Goal: Book appointment/travel/reservation

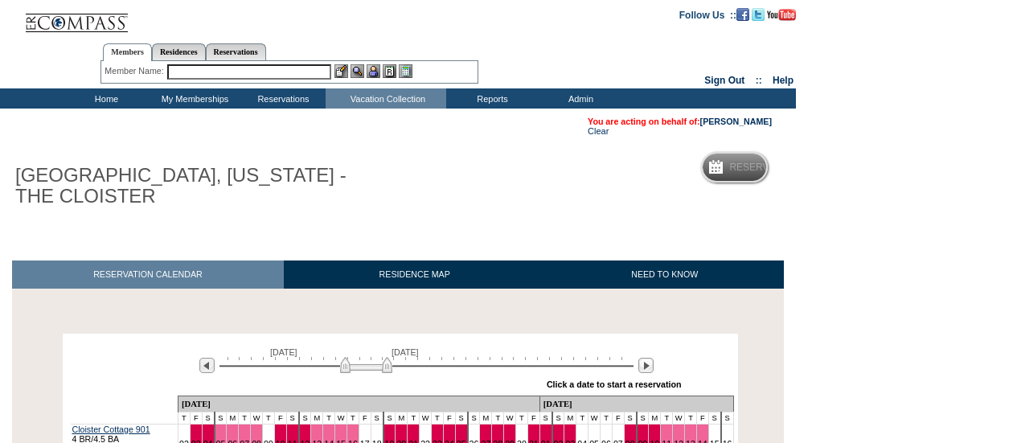
scroll to position [124, 0]
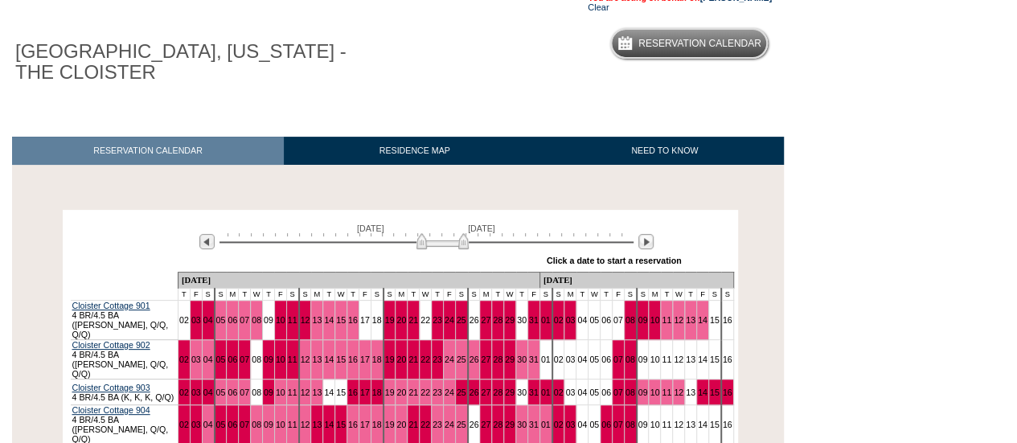
drag, startPoint x: 355, startPoint y: 248, endPoint x: 432, endPoint y: 255, distance: 76.7
click at [432, 255] on div "May 20, 2026 July 4, 2026 » Apply these dates to all the calendars on this page…" at bounding box center [400, 243] width 667 height 58
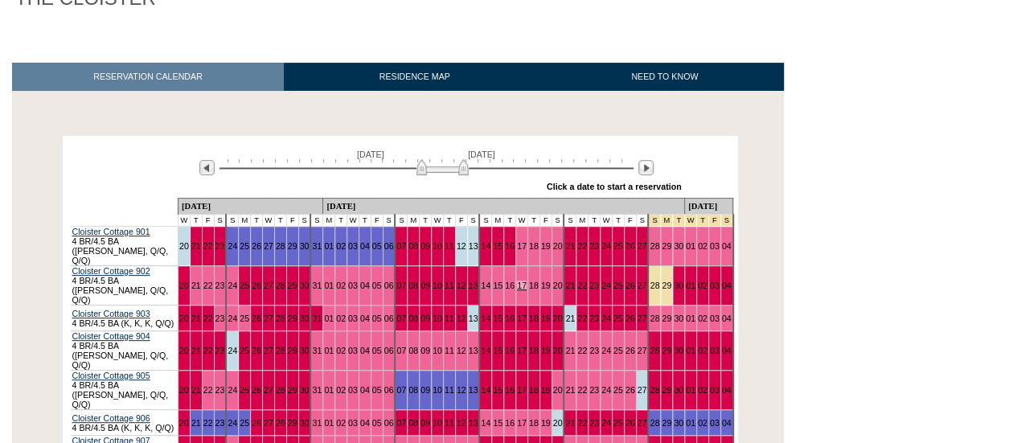
scroll to position [284, 0]
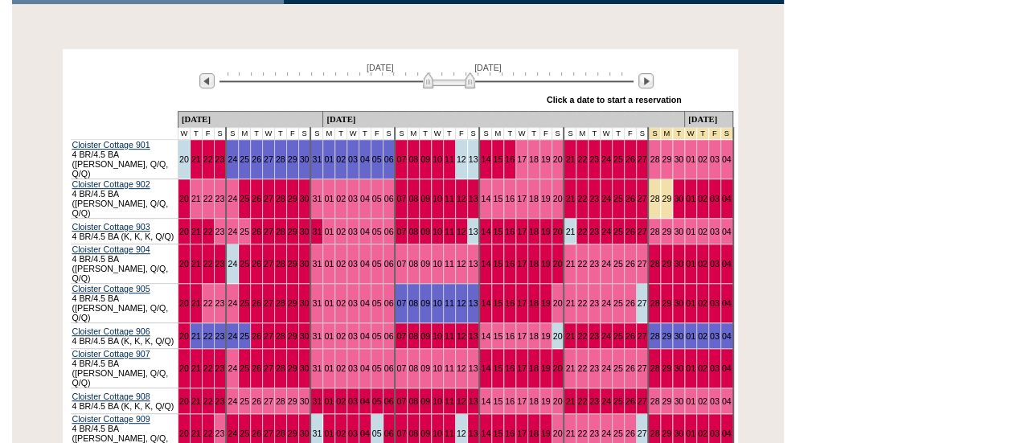
click at [447, 84] on img at bounding box center [449, 80] width 52 height 16
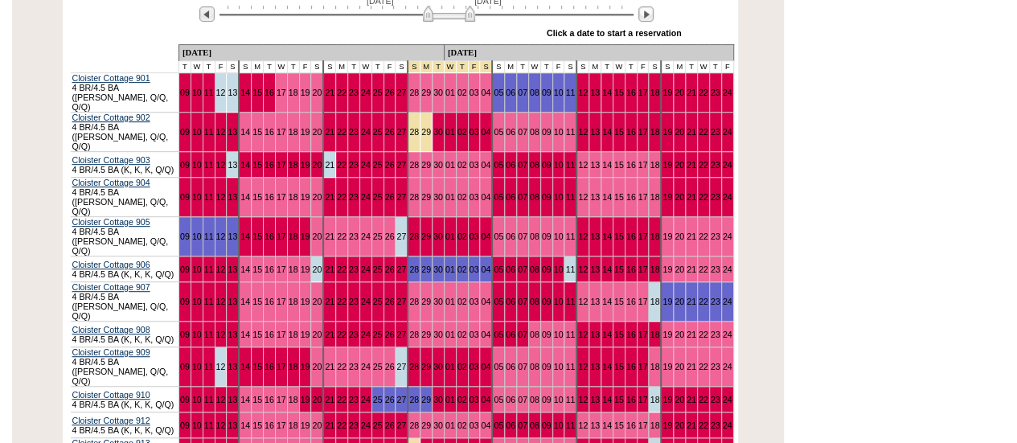
scroll to position [347, 0]
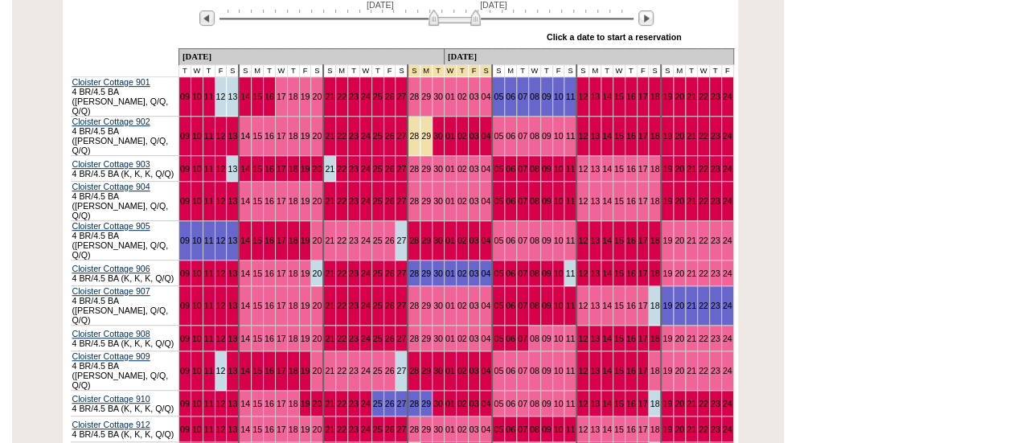
click at [452, 26] on img at bounding box center [454, 18] width 52 height 16
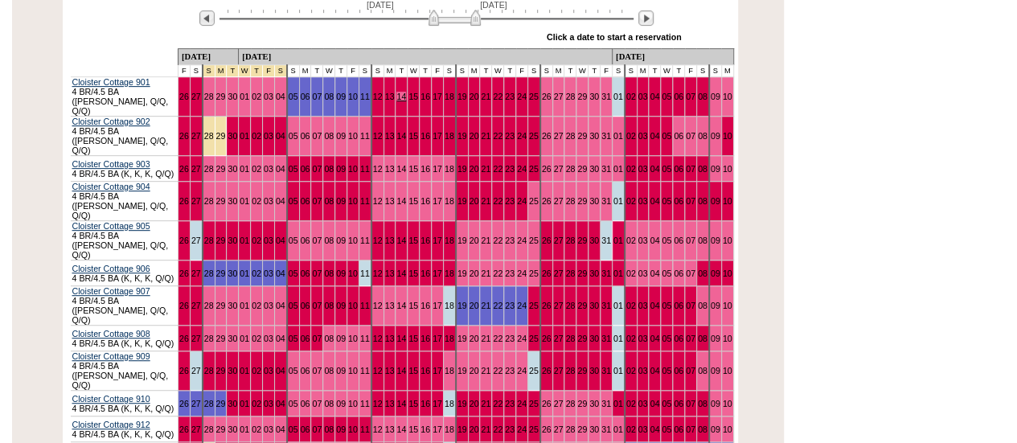
scroll to position [0, 0]
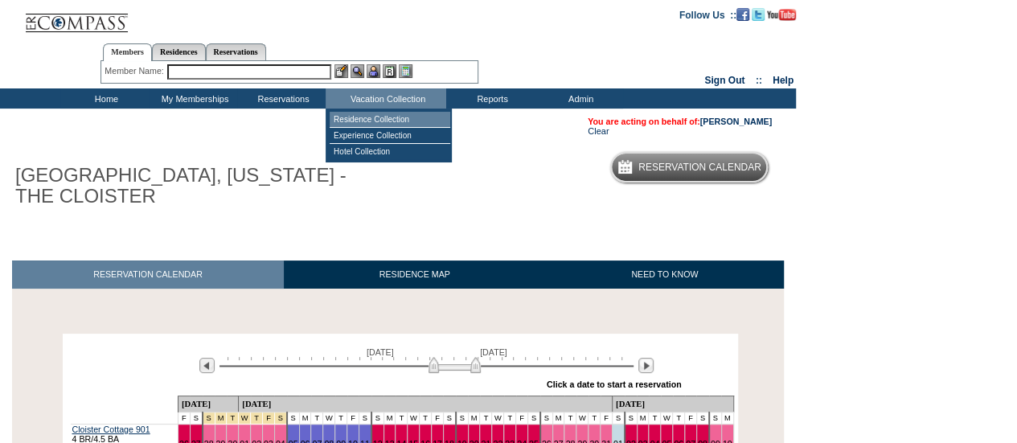
click at [382, 115] on td "Residence Collection" at bounding box center [389, 120] width 121 height 16
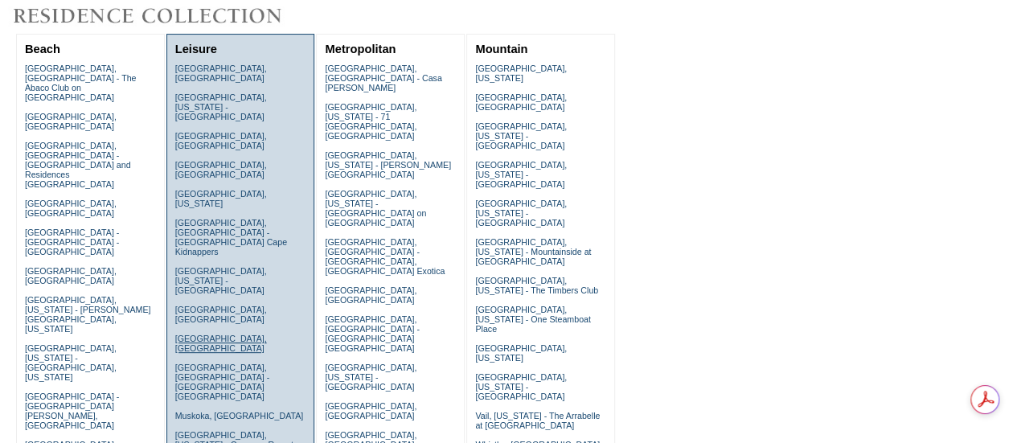
click at [231, 333] on link "[GEOGRAPHIC_DATA], [GEOGRAPHIC_DATA]" at bounding box center [221, 342] width 92 height 19
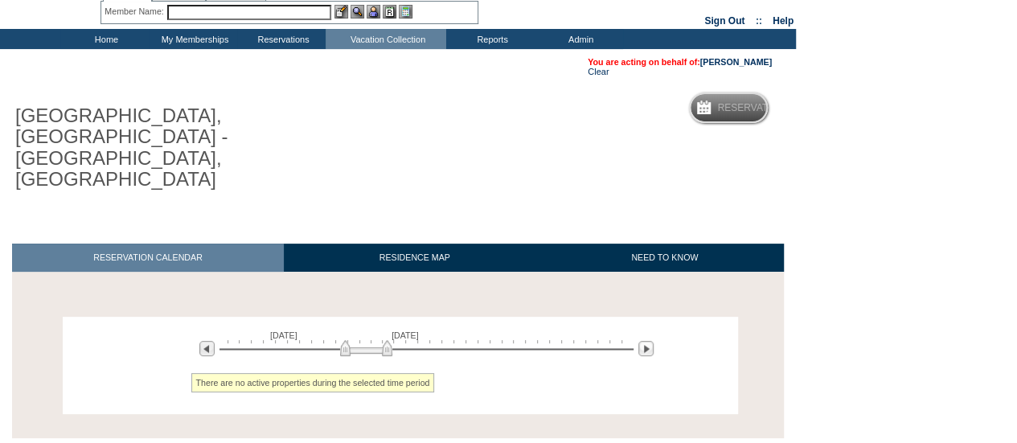
scroll to position [121, 0]
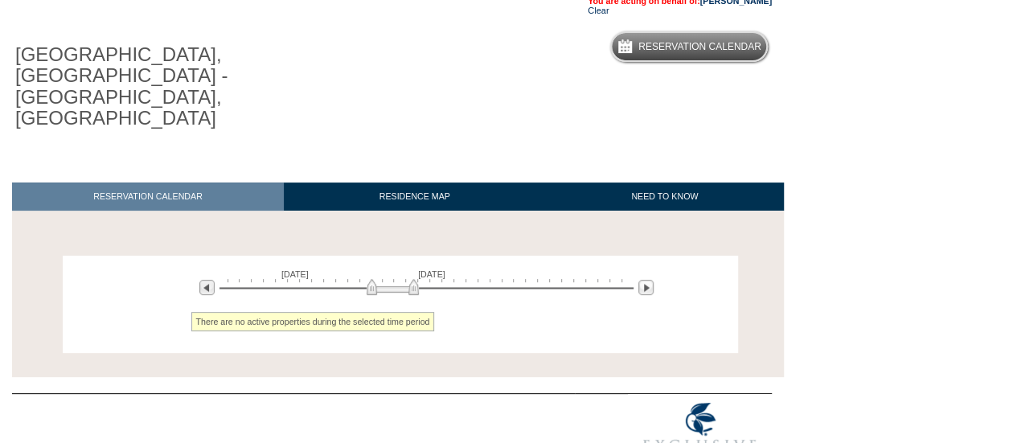
drag, startPoint x: 374, startPoint y: 248, endPoint x: 400, endPoint y: 249, distance: 26.5
click at [400, 279] on img at bounding box center [392, 287] width 52 height 16
drag, startPoint x: 400, startPoint y: 249, endPoint x: 422, endPoint y: 249, distance: 21.7
click at [422, 279] on img at bounding box center [413, 287] width 52 height 16
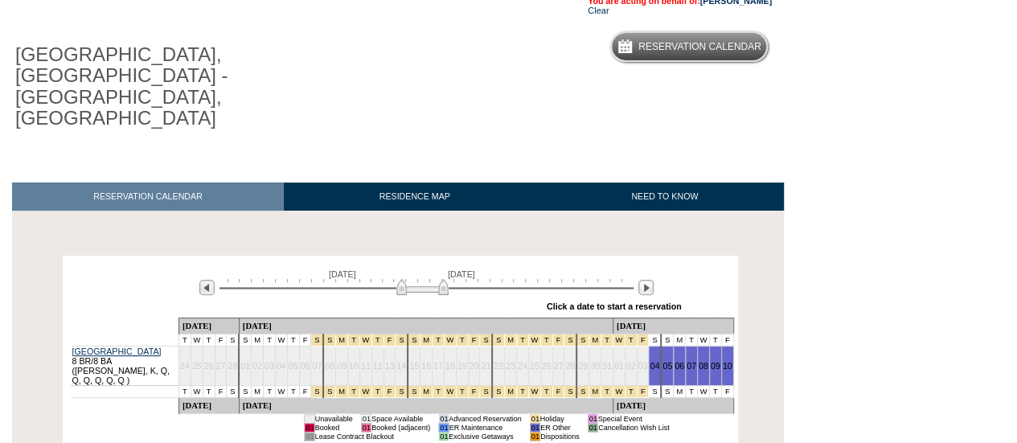
drag, startPoint x: 423, startPoint y: 249, endPoint x: 436, endPoint y: 250, distance: 12.9
click at [436, 279] on img at bounding box center [422, 287] width 52 height 16
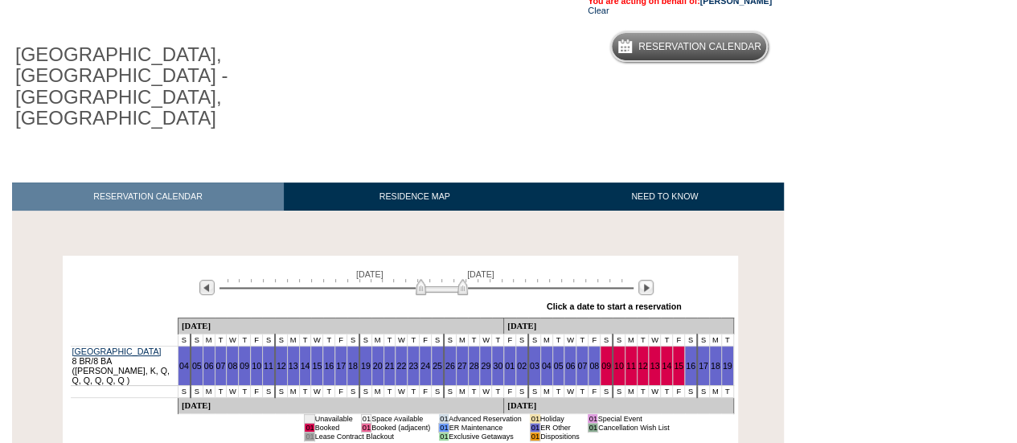
drag, startPoint x: 436, startPoint y: 250, endPoint x: 450, endPoint y: 250, distance: 14.5
click at [450, 279] on img at bounding box center [441, 287] width 52 height 16
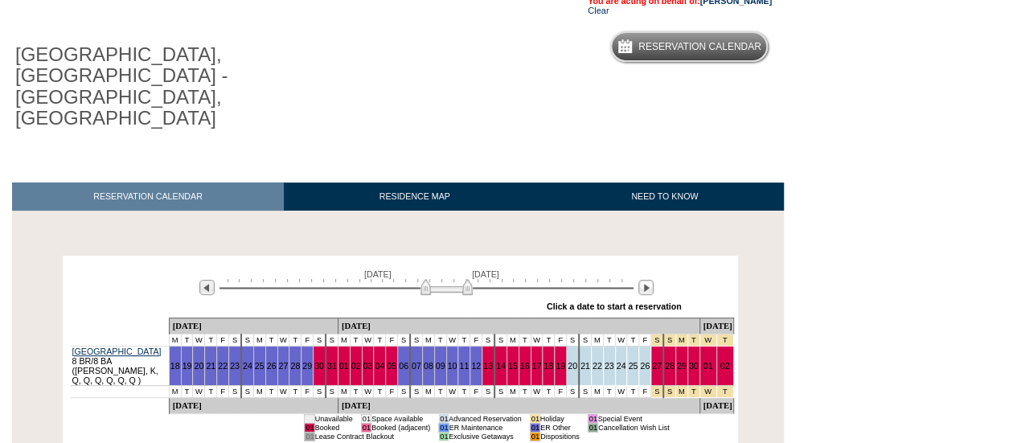
click at [455, 279] on img at bounding box center [446, 287] width 52 height 16
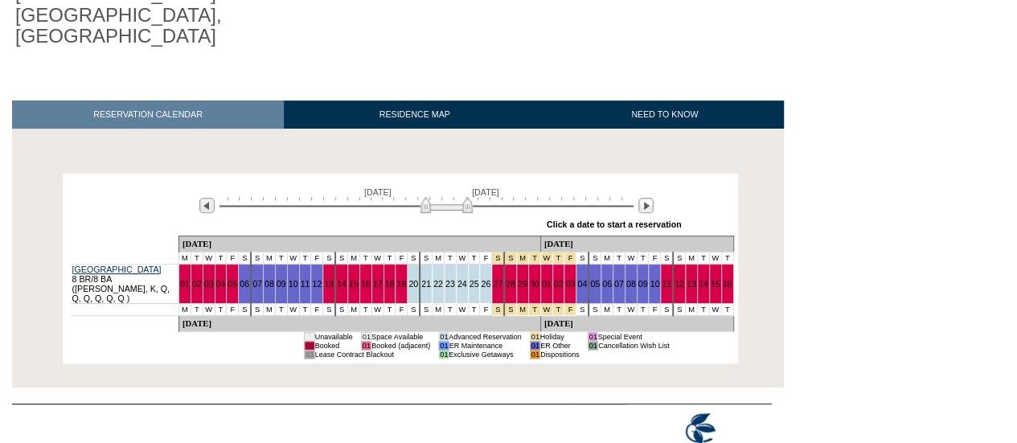
scroll to position [0, 0]
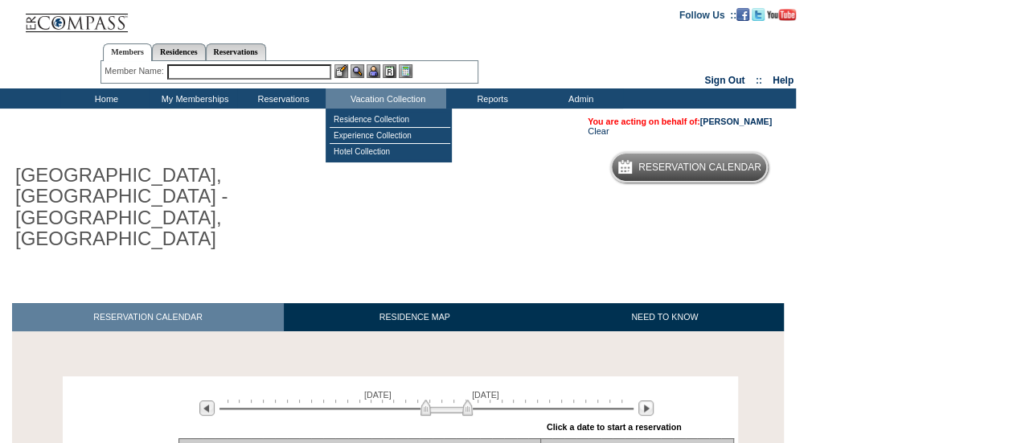
click at [403, 114] on td "Residence Collection" at bounding box center [389, 120] width 121 height 16
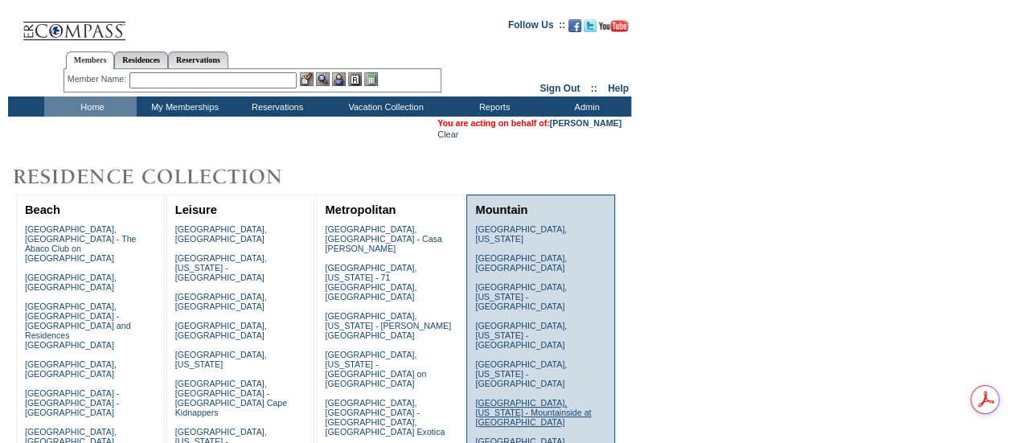
click at [548, 398] on link "[GEOGRAPHIC_DATA], [US_STATE] - Mountainside at [GEOGRAPHIC_DATA]" at bounding box center [533, 412] width 116 height 29
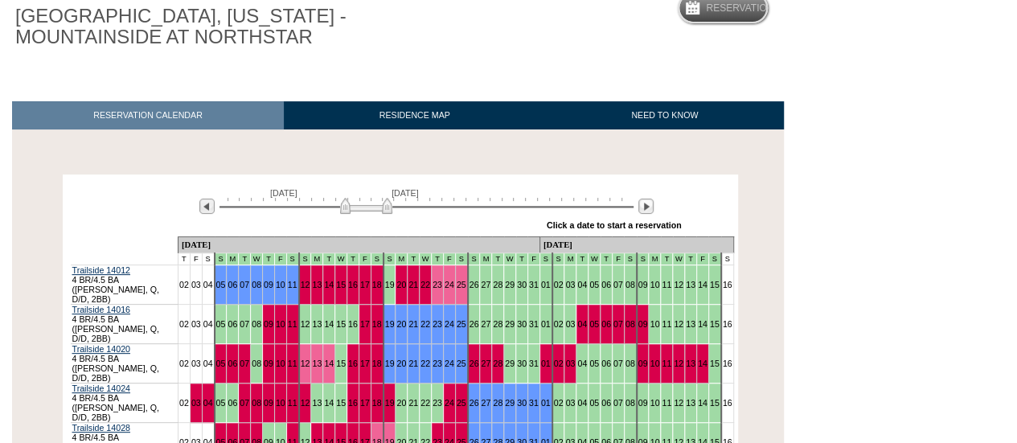
scroll to position [161, 0]
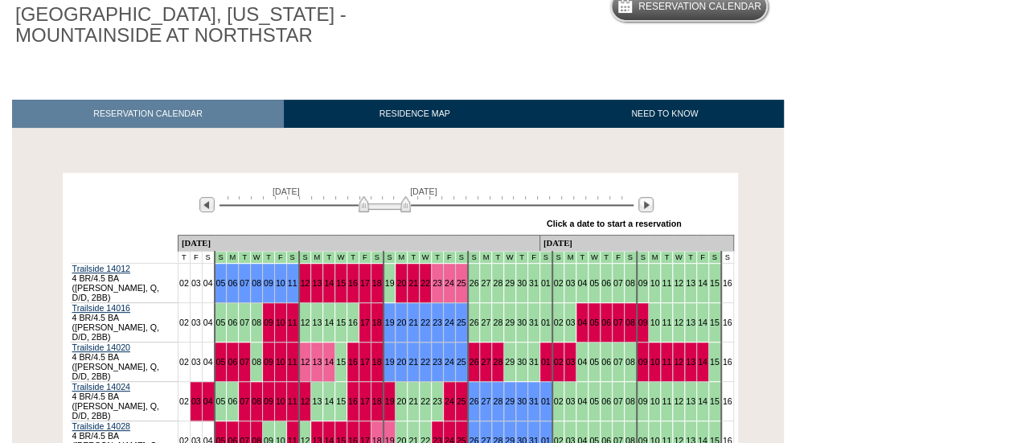
drag, startPoint x: 361, startPoint y: 206, endPoint x: 383, endPoint y: 206, distance: 21.7
click at [383, 206] on img at bounding box center [384, 204] width 52 height 16
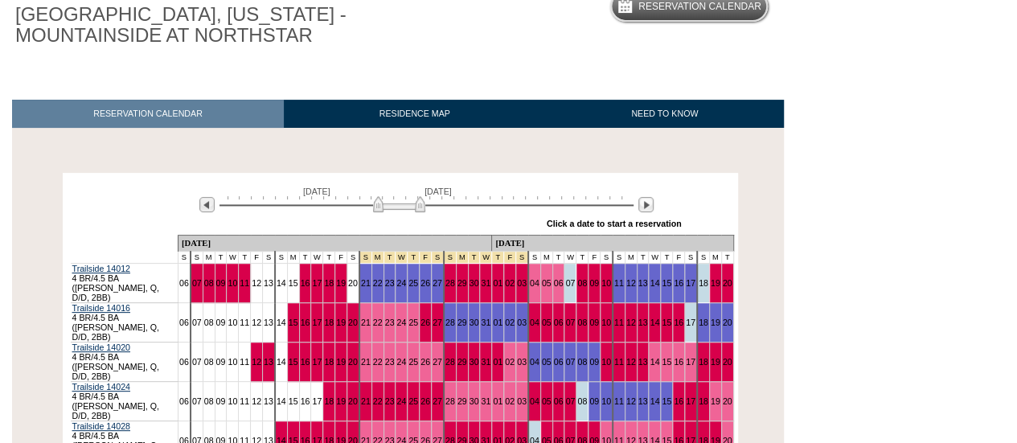
drag, startPoint x: 383, startPoint y: 207, endPoint x: 395, endPoint y: 207, distance: 12.9
click at [395, 207] on img at bounding box center [399, 204] width 52 height 16
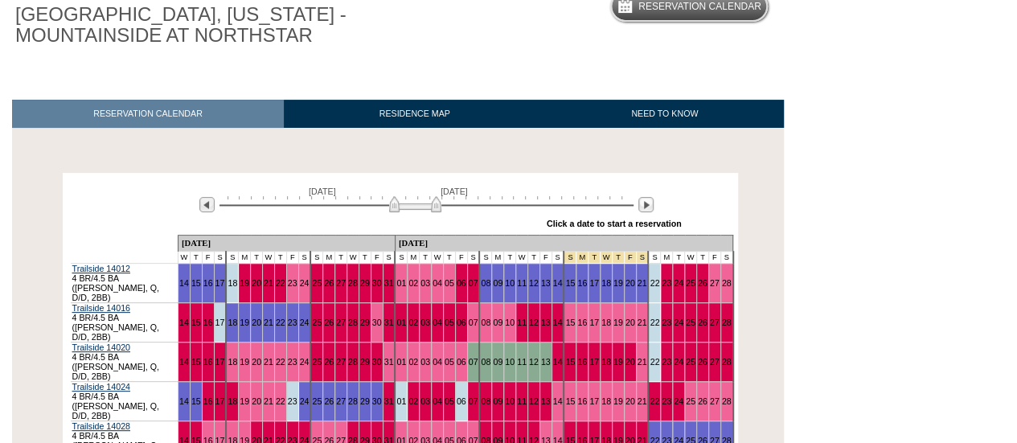
drag, startPoint x: 395, startPoint y: 207, endPoint x: 411, endPoint y: 207, distance: 16.1
click at [411, 207] on img at bounding box center [415, 204] width 52 height 16
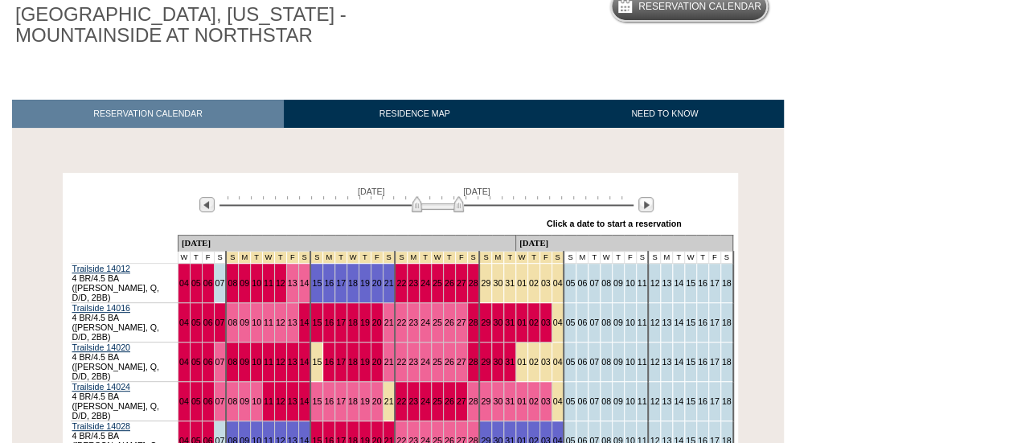
drag, startPoint x: 411, startPoint y: 207, endPoint x: 436, endPoint y: 206, distance: 24.1
click at [436, 206] on img at bounding box center [437, 204] width 52 height 16
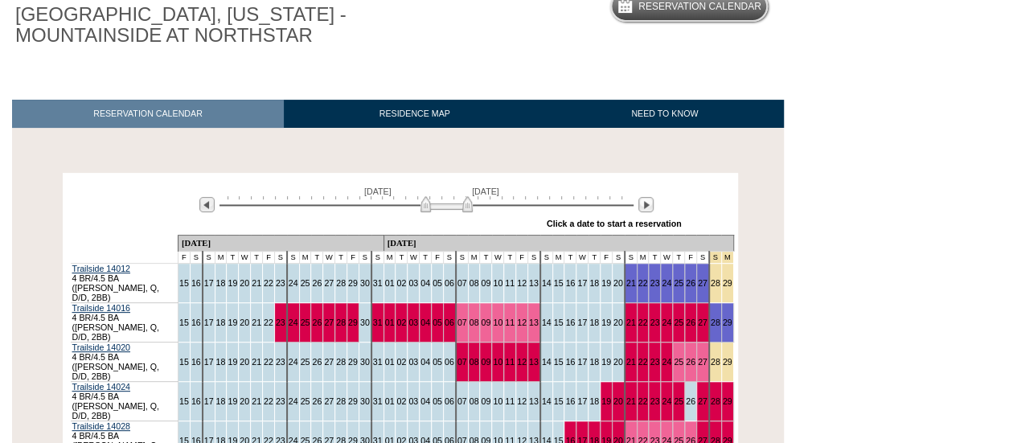
click at [442, 206] on img at bounding box center [446, 204] width 52 height 16
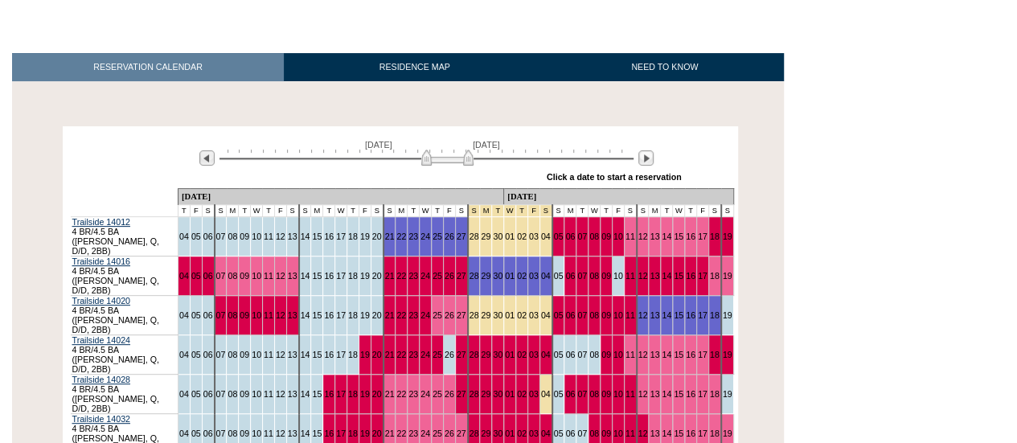
scroll to position [193, 0]
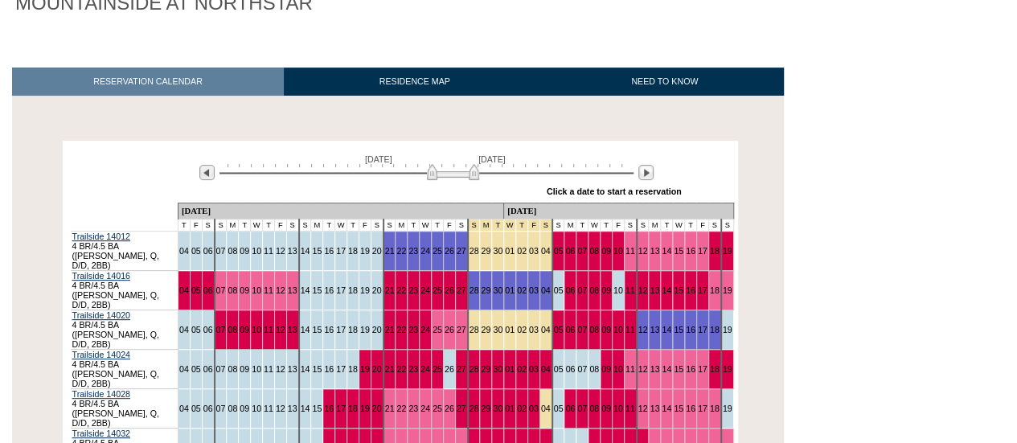
click at [437, 168] on img at bounding box center [453, 172] width 52 height 16
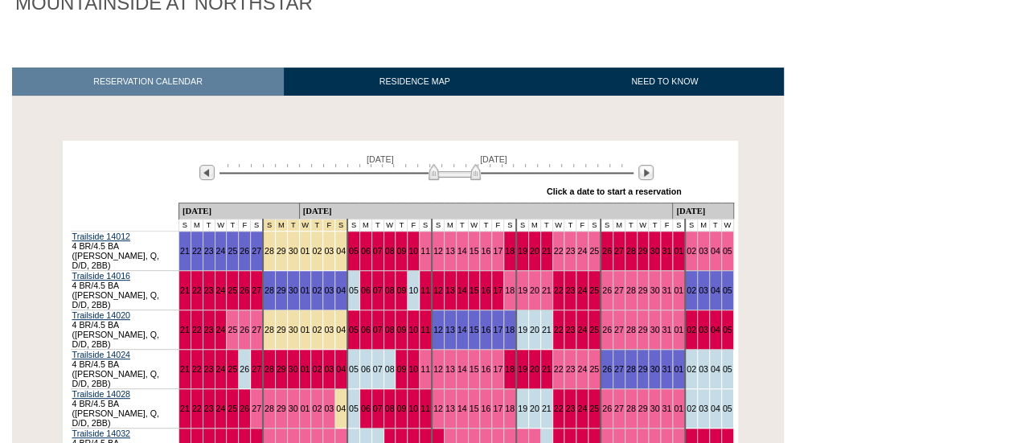
click at [440, 168] on img at bounding box center [454, 172] width 52 height 16
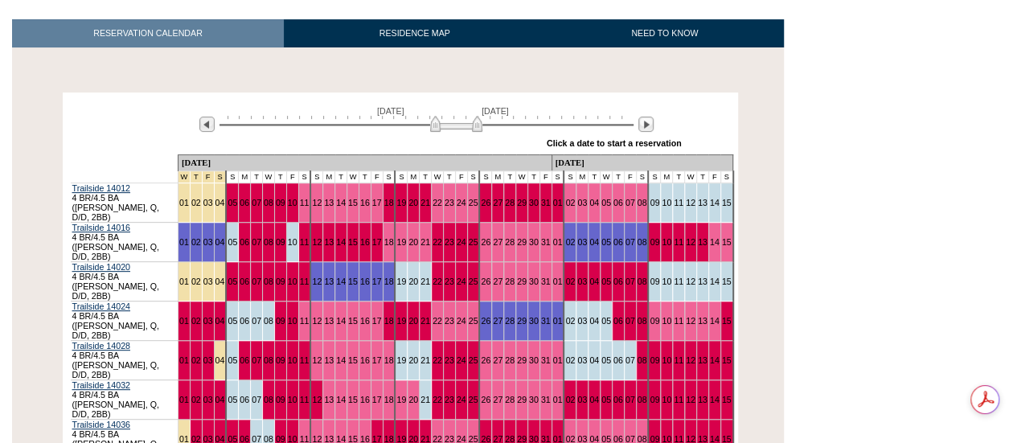
scroll to position [273, 0]
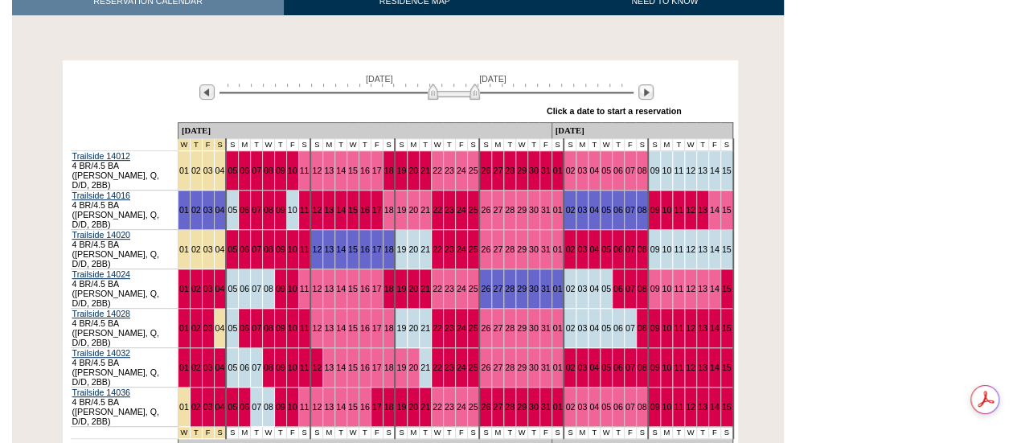
click at [444, 96] on img at bounding box center [454, 92] width 52 height 16
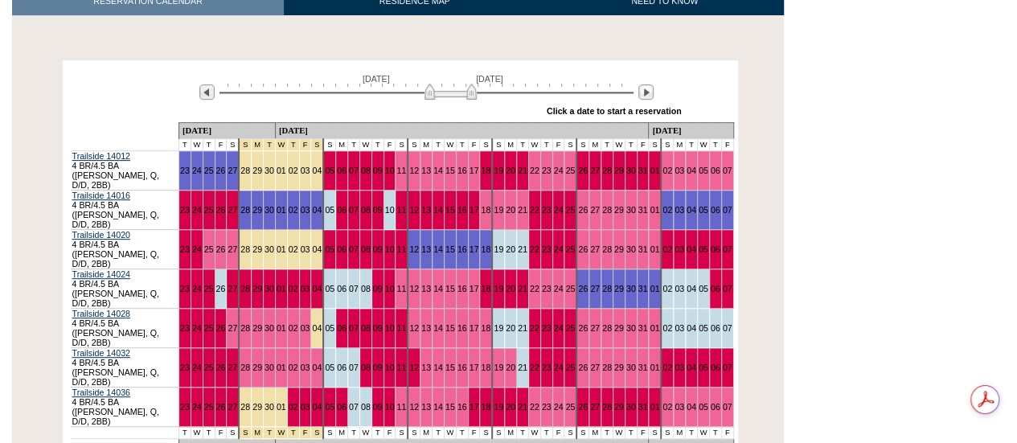
click at [438, 95] on img at bounding box center [450, 92] width 52 height 16
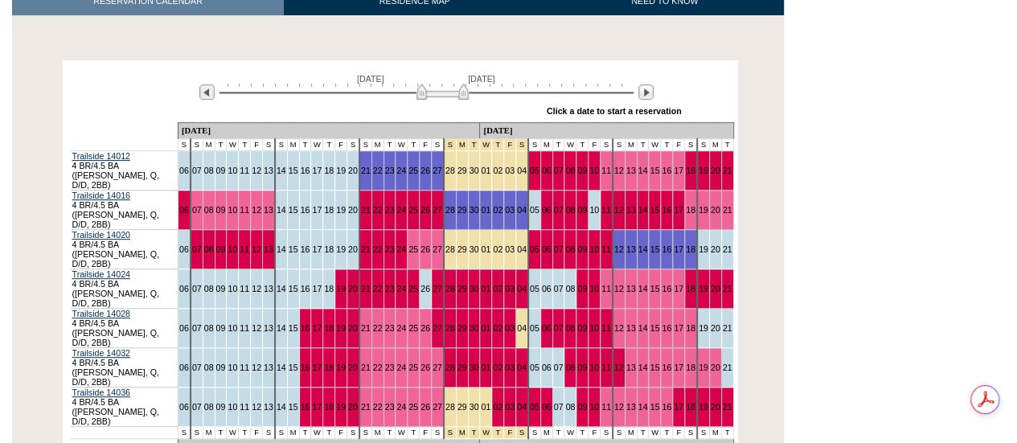
click at [432, 95] on img at bounding box center [442, 92] width 52 height 16
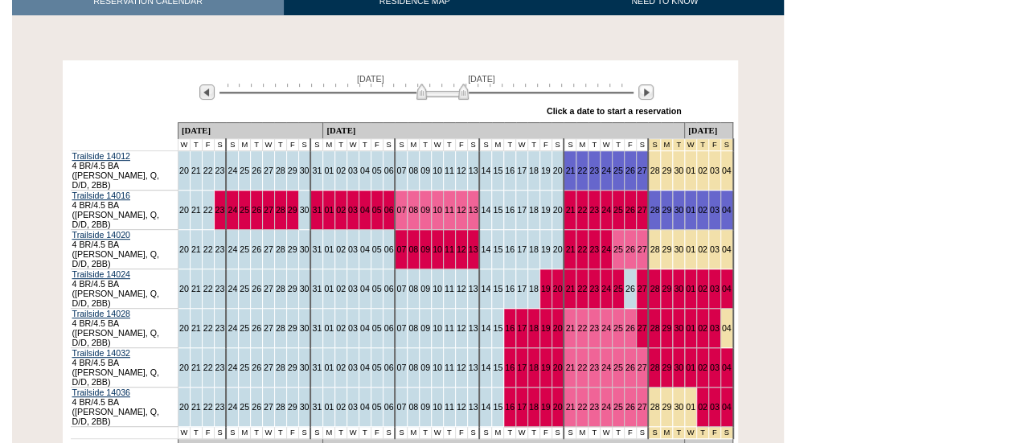
scroll to position [0, 0]
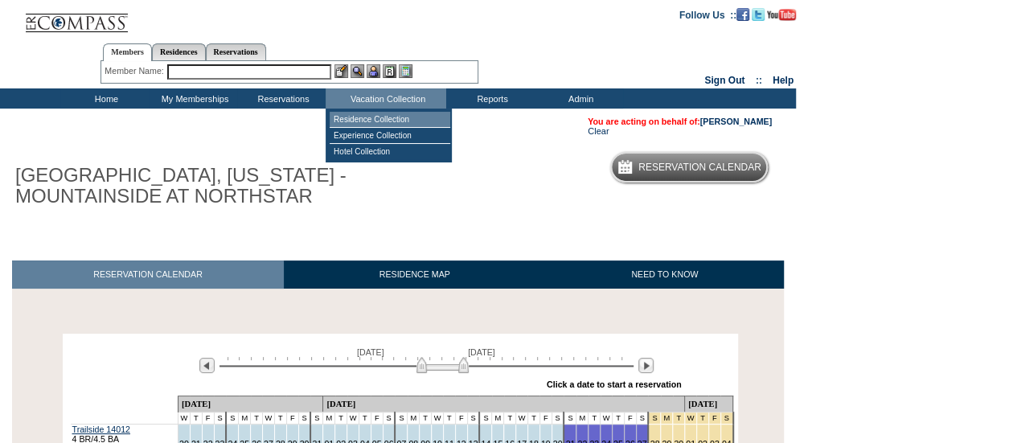
click at [370, 118] on td "Residence Collection" at bounding box center [389, 120] width 121 height 16
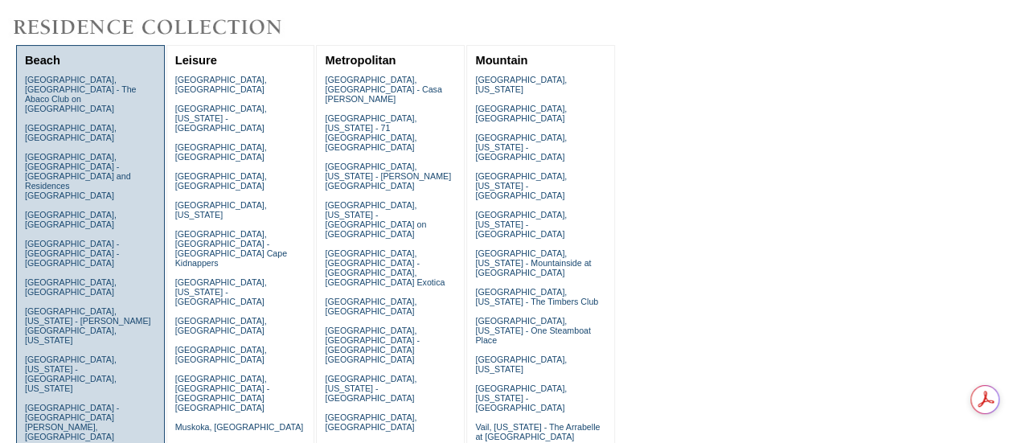
scroll to position [161, 0]
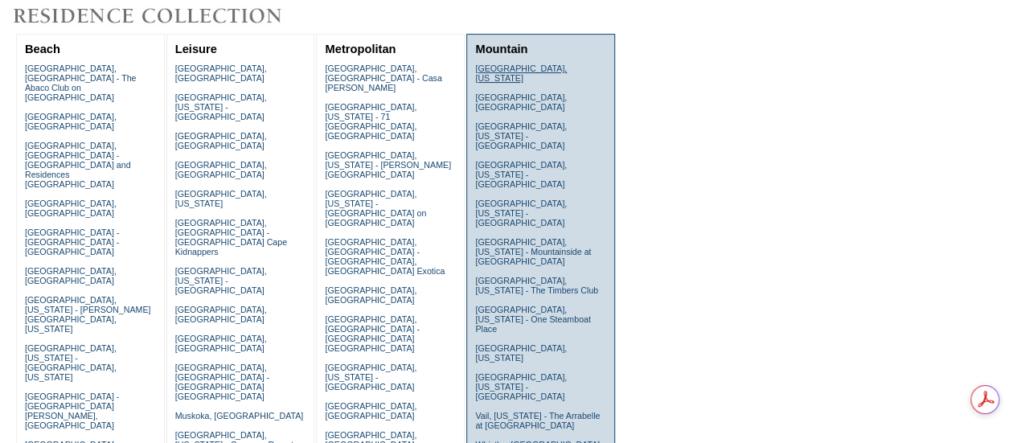
click at [484, 67] on link "Beaver Creek, Colorado" at bounding box center [521, 72] width 92 height 19
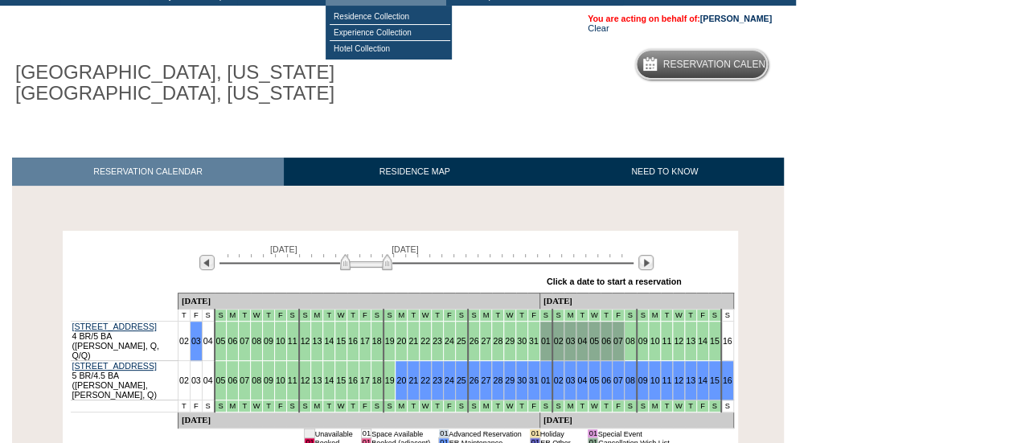
scroll to position [161, 0]
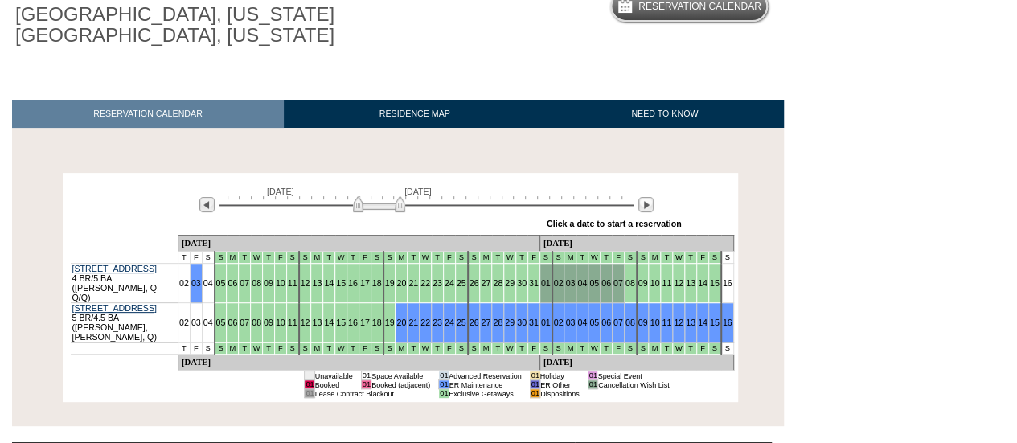
drag, startPoint x: 364, startPoint y: 205, endPoint x: 378, endPoint y: 207, distance: 13.8
click at [378, 207] on img at bounding box center [379, 204] width 52 height 16
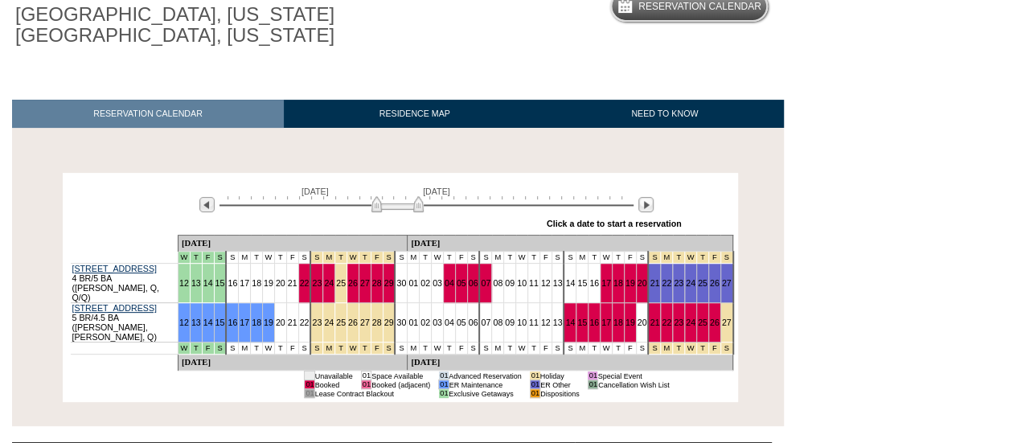
drag, startPoint x: 378, startPoint y: 207, endPoint x: 395, endPoint y: 207, distance: 17.7
click at [395, 207] on img at bounding box center [397, 204] width 52 height 16
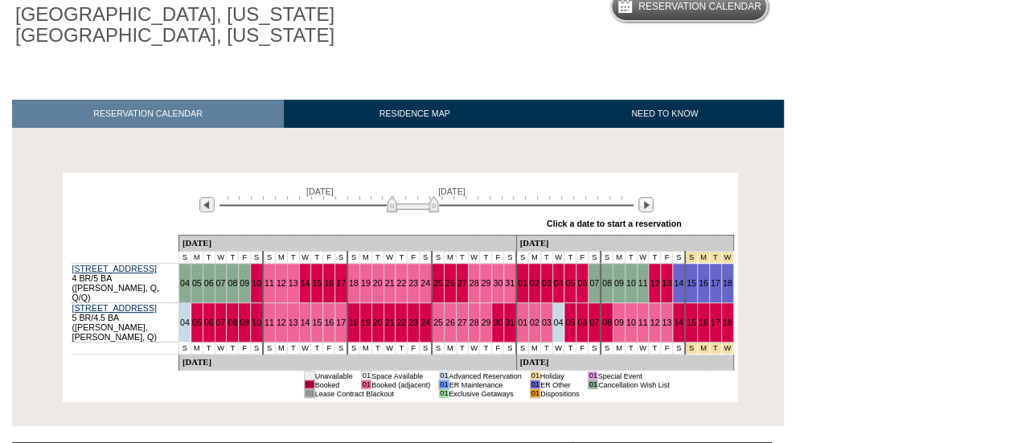
drag, startPoint x: 395, startPoint y: 207, endPoint x: 412, endPoint y: 208, distance: 17.0
click at [412, 208] on img at bounding box center [413, 204] width 52 height 16
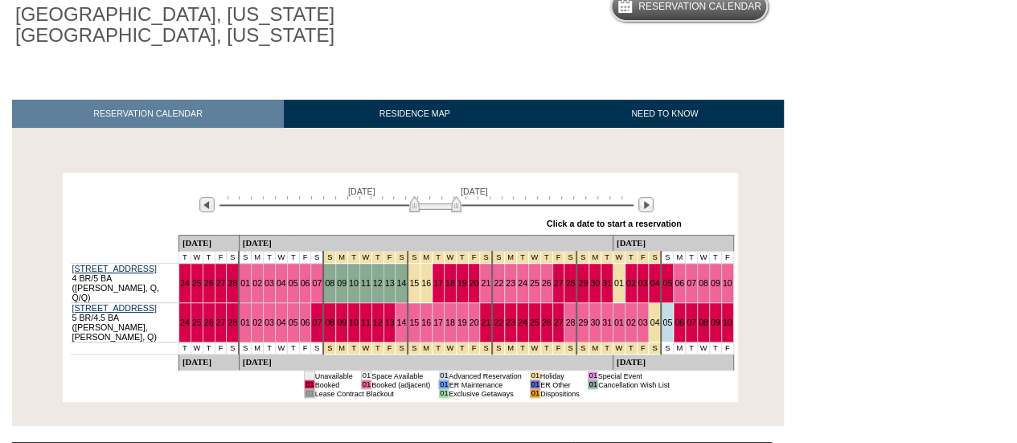
drag, startPoint x: 411, startPoint y: 208, endPoint x: 434, endPoint y: 208, distance: 22.5
click at [434, 208] on img at bounding box center [435, 204] width 52 height 16
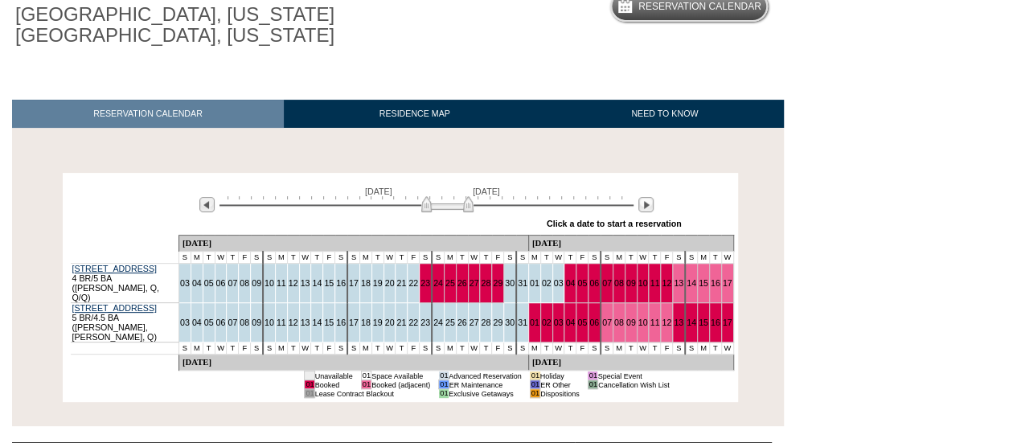
drag, startPoint x: 434, startPoint y: 208, endPoint x: 444, endPoint y: 208, distance: 10.4
click at [444, 208] on img at bounding box center [447, 204] width 52 height 16
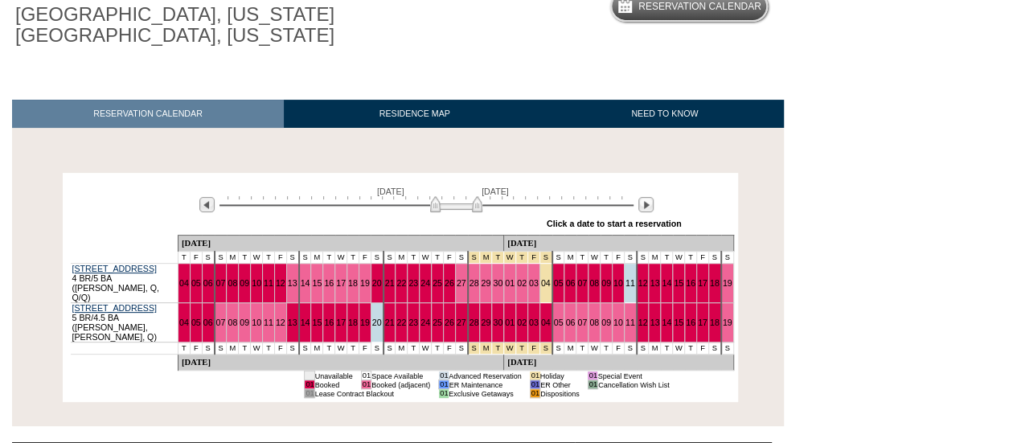
drag, startPoint x: 444, startPoint y: 208, endPoint x: 453, endPoint y: 208, distance: 8.8
click at [453, 208] on img at bounding box center [456, 204] width 52 height 16
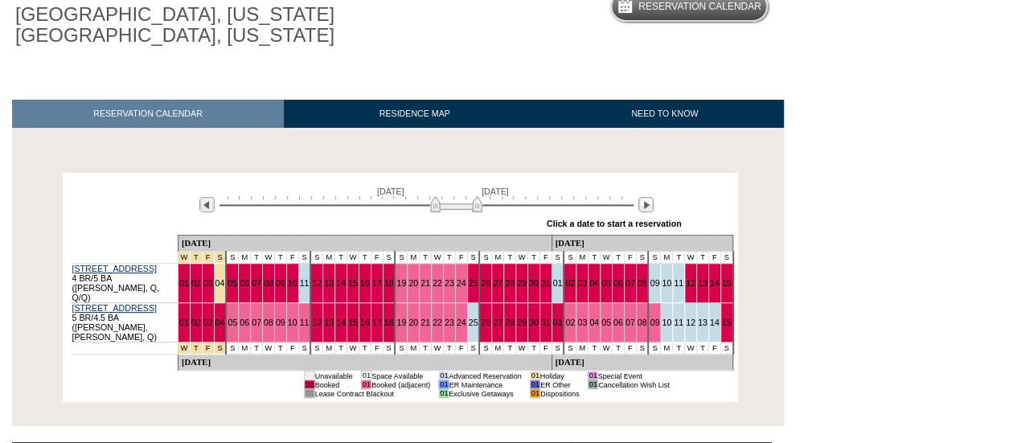
click at [453, 208] on img at bounding box center [456, 204] width 52 height 16
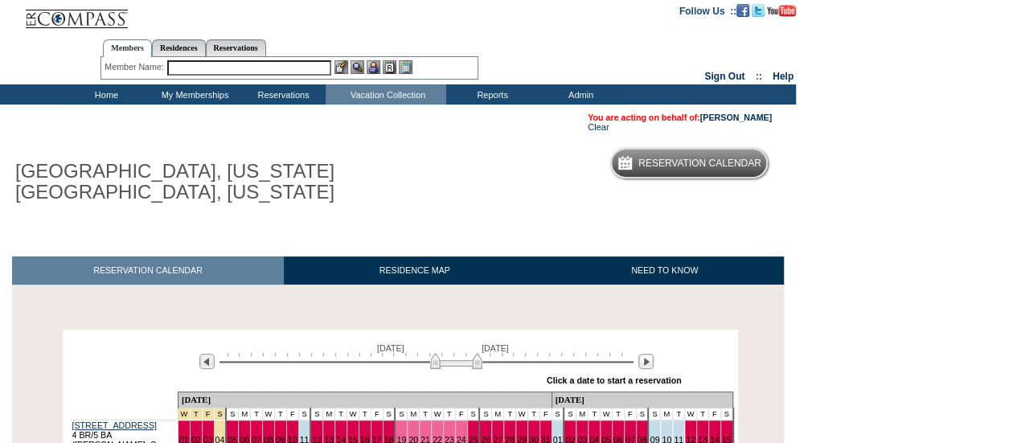
scroll to position [0, 0]
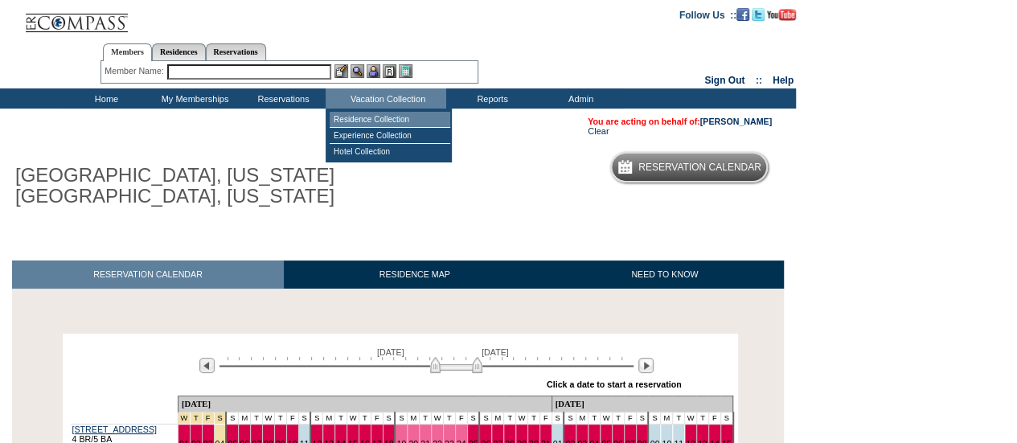
click at [363, 115] on td "Residence Collection" at bounding box center [389, 120] width 121 height 16
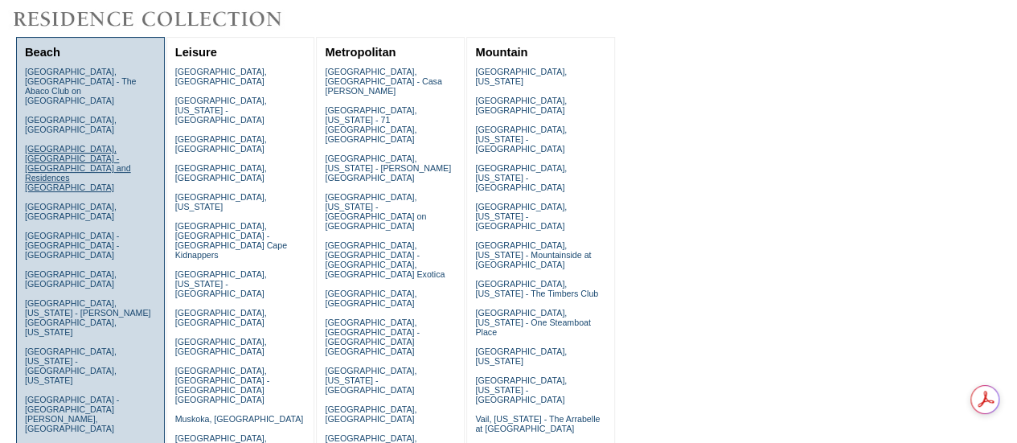
scroll to position [161, 0]
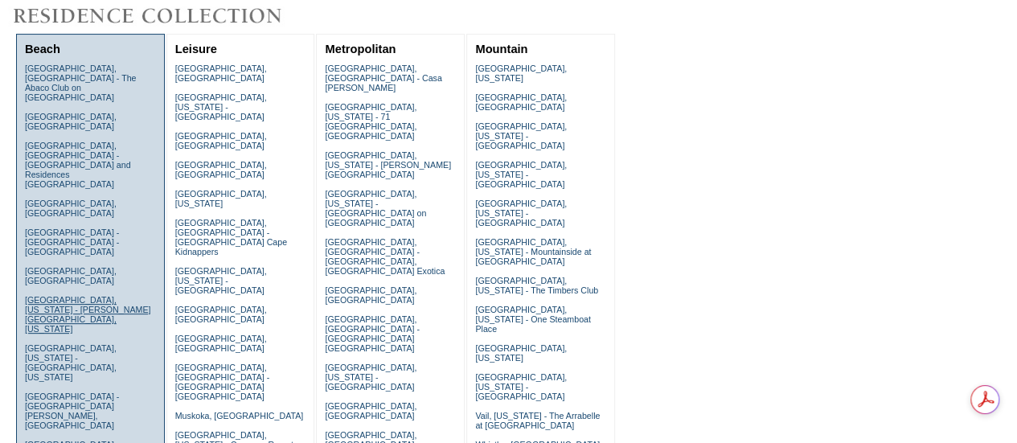
click at [85, 295] on link "Emerald Coast, Florida - Rosemary Beach, Florida" at bounding box center [88, 314] width 126 height 39
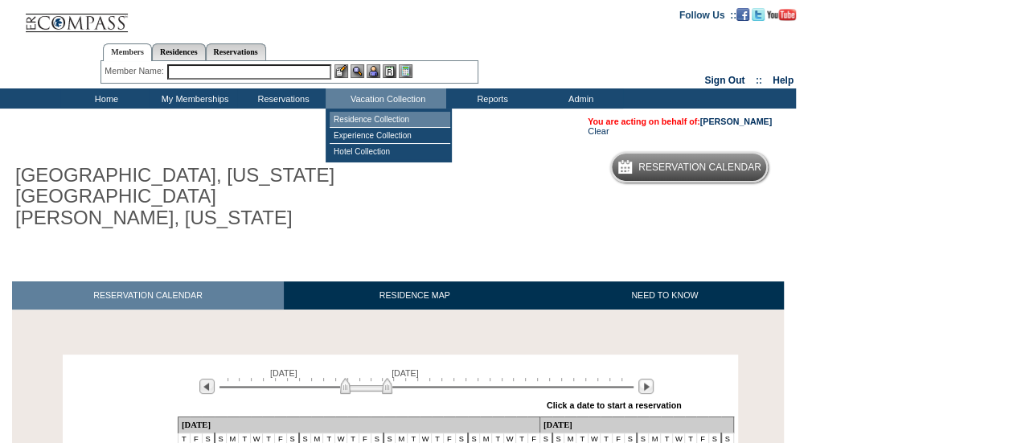
click at [342, 117] on td "Residence Collection" at bounding box center [389, 120] width 121 height 16
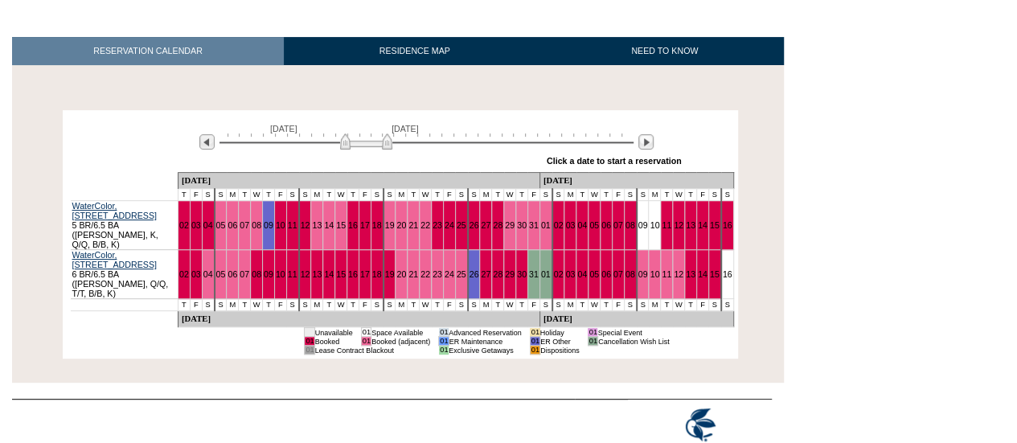
scroll to position [225, 0]
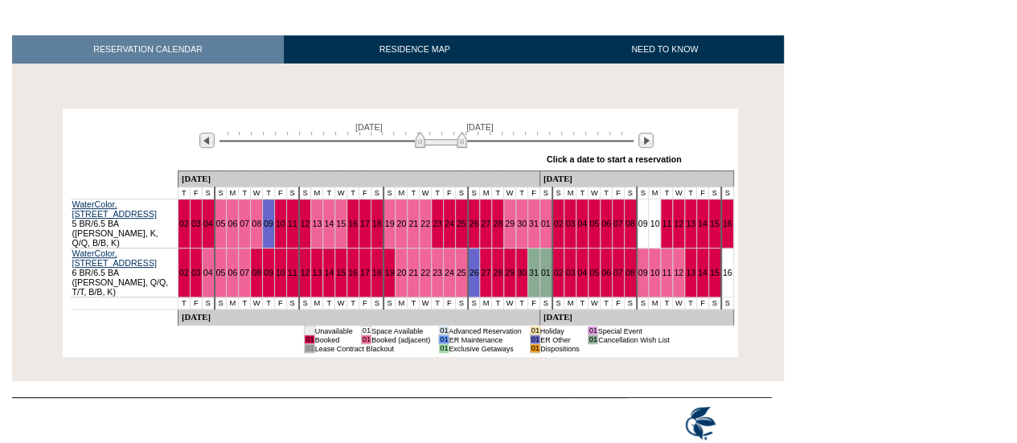
drag, startPoint x: 359, startPoint y: 144, endPoint x: 438, endPoint y: 149, distance: 78.9
click at [438, 148] on img at bounding box center [441, 140] width 52 height 16
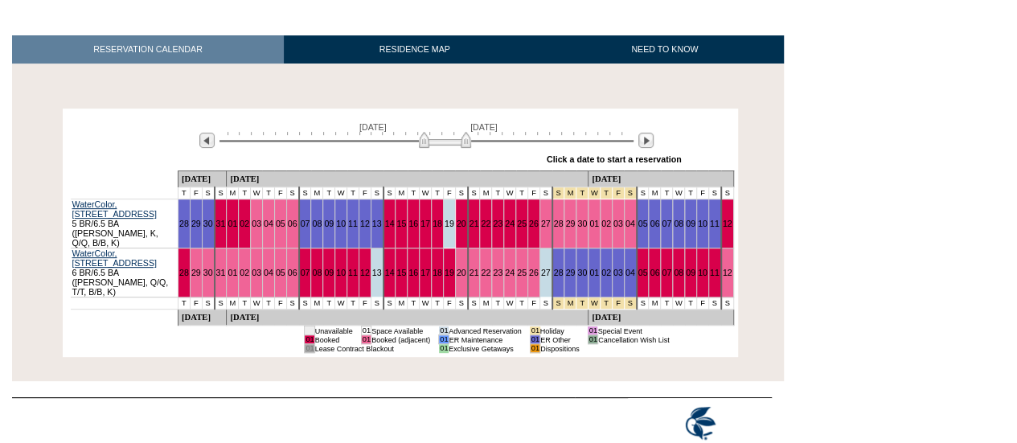
click at [450, 145] on img at bounding box center [445, 140] width 52 height 16
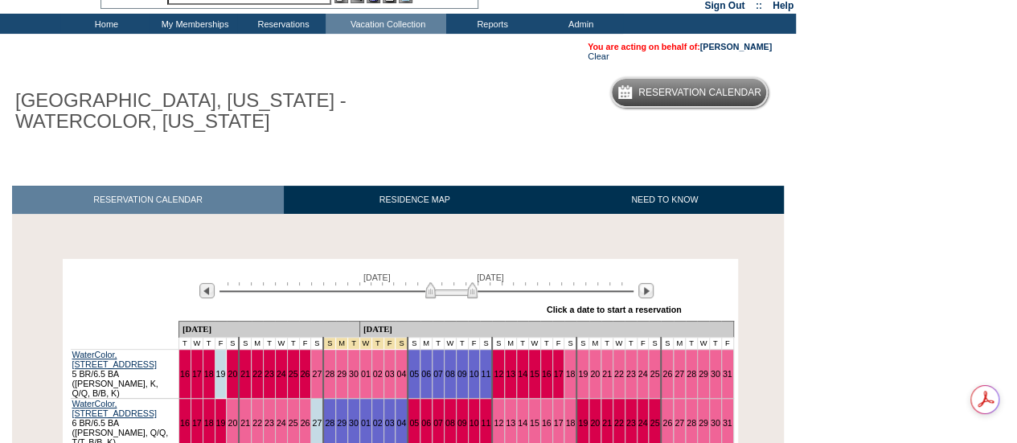
scroll to position [0, 0]
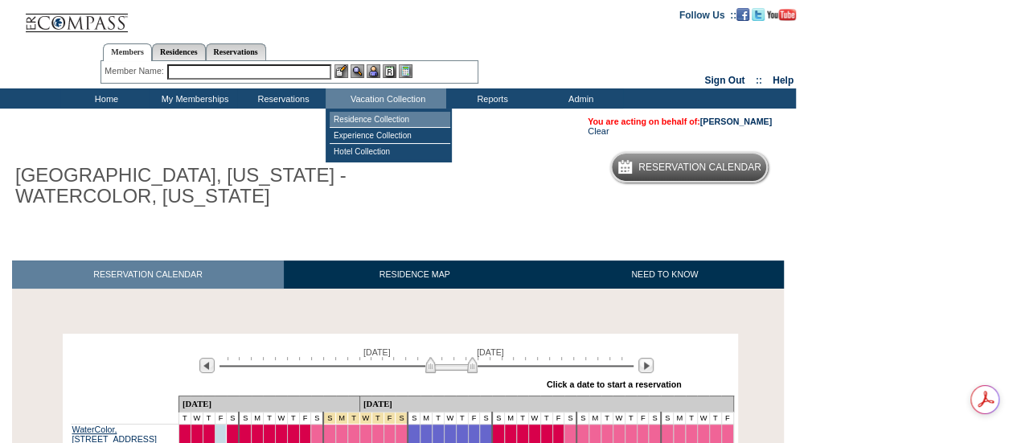
click at [383, 120] on td "Residence Collection" at bounding box center [389, 120] width 121 height 16
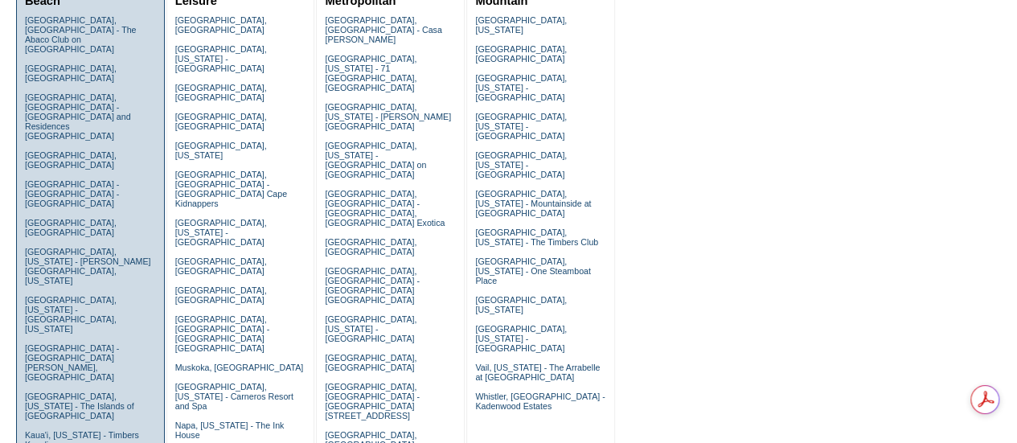
scroll to position [241, 0]
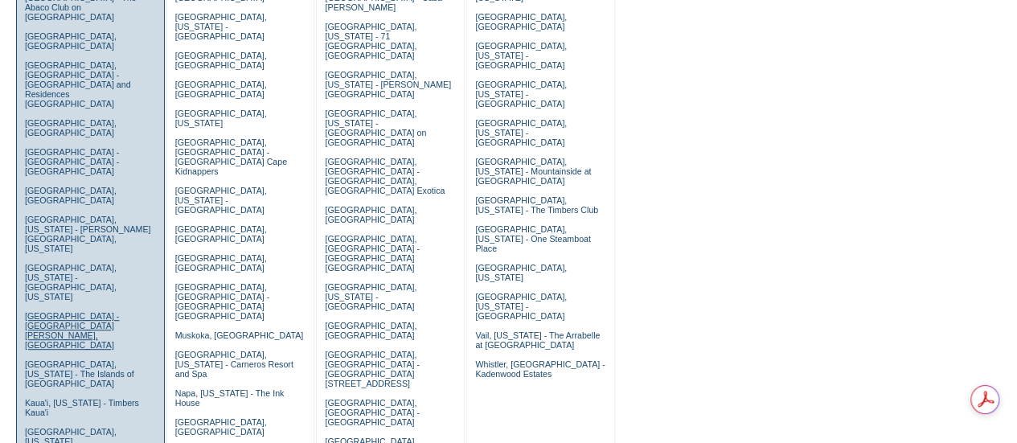
click at [84, 311] on link "Grand Cayman Island - The Ritz-Carlton, Grand Cayman" at bounding box center [72, 330] width 94 height 39
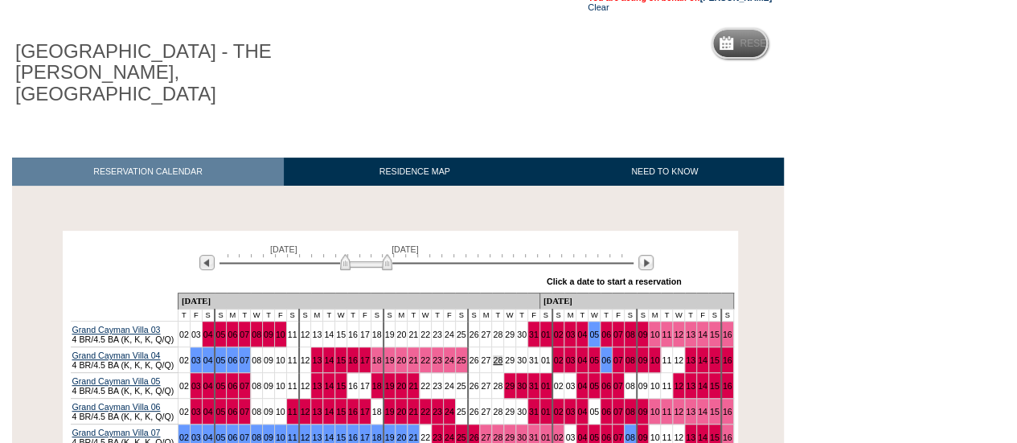
scroll to position [284, 0]
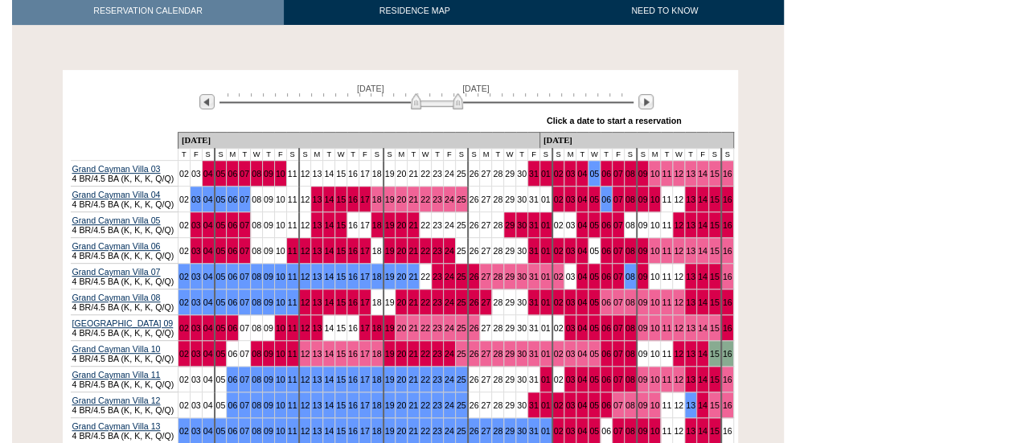
drag, startPoint x: 382, startPoint y: 82, endPoint x: 452, endPoint y: 83, distance: 70.7
click at [452, 93] on img at bounding box center [437, 101] width 52 height 16
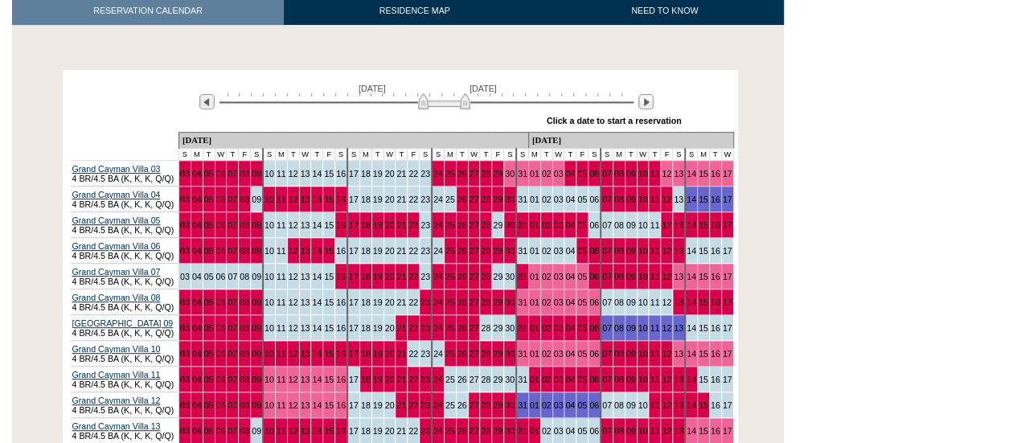
drag, startPoint x: 452, startPoint y: 83, endPoint x: 461, endPoint y: 83, distance: 8.8
click at [461, 93] on img at bounding box center [444, 101] width 52 height 16
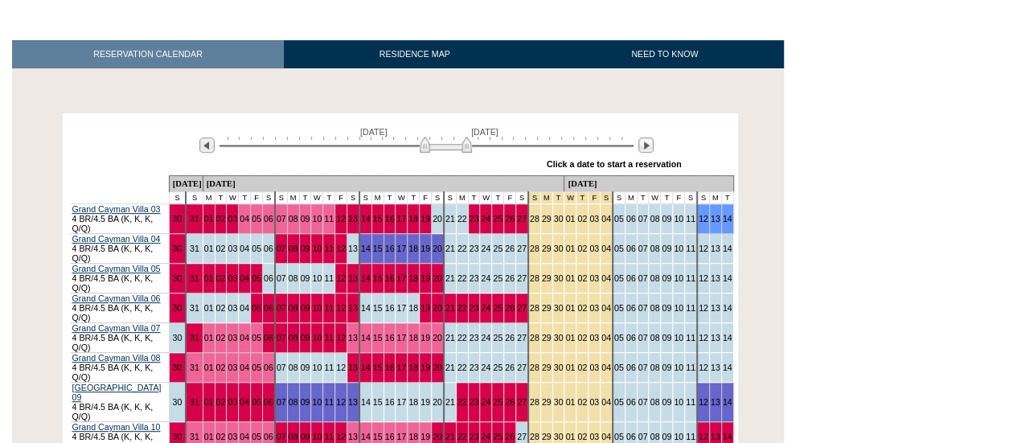
scroll to position [0, 0]
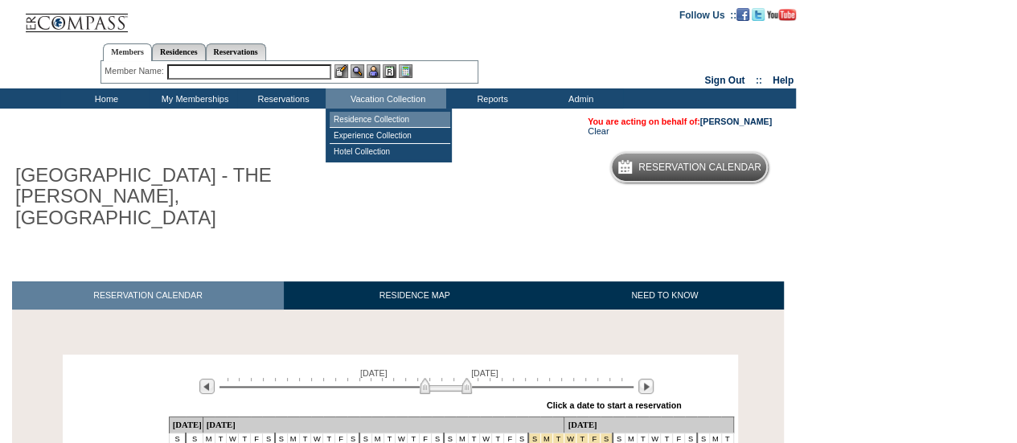
click at [384, 121] on td "Residence Collection" at bounding box center [389, 120] width 121 height 16
